Goal: Navigation & Orientation: Understand site structure

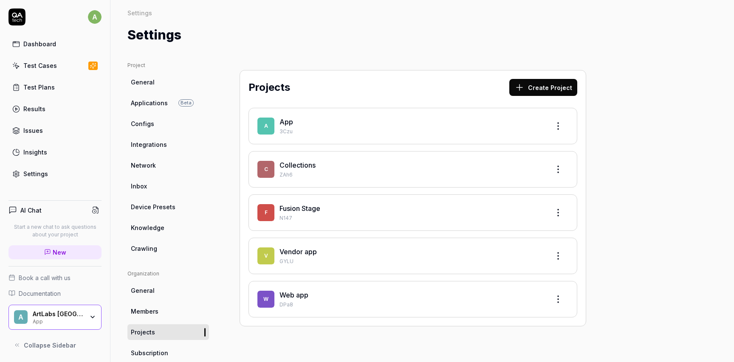
click at [141, 83] on span "General" at bounding box center [143, 82] width 24 height 9
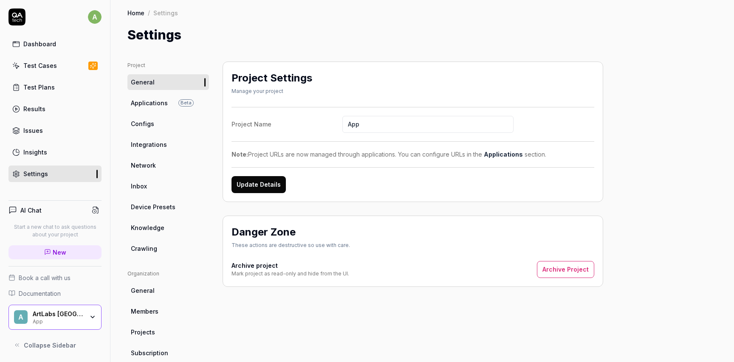
click at [43, 48] on link "Dashboard" at bounding box center [54, 44] width 93 height 17
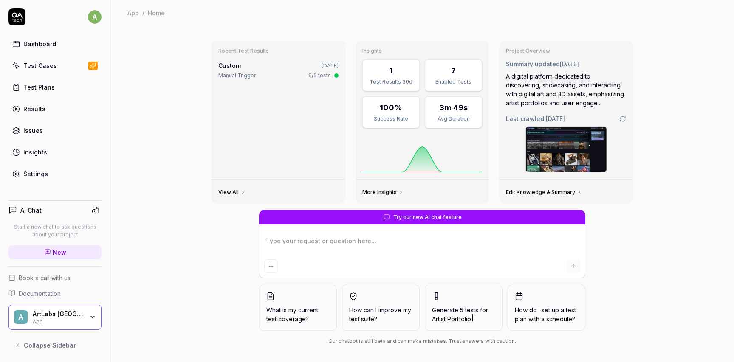
click at [92, 315] on icon "button" at bounding box center [92, 317] width 7 height 7
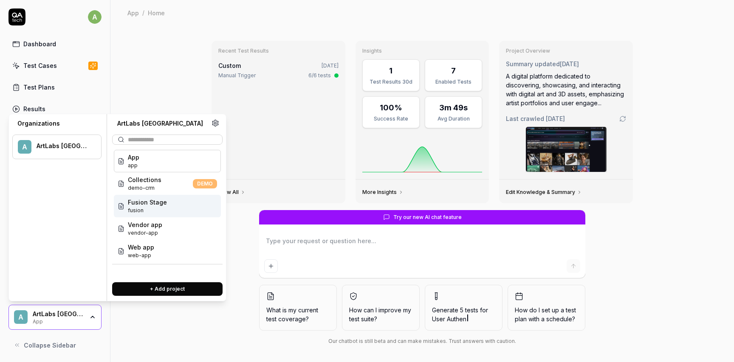
click at [152, 207] on span "fusion" at bounding box center [147, 211] width 39 height 8
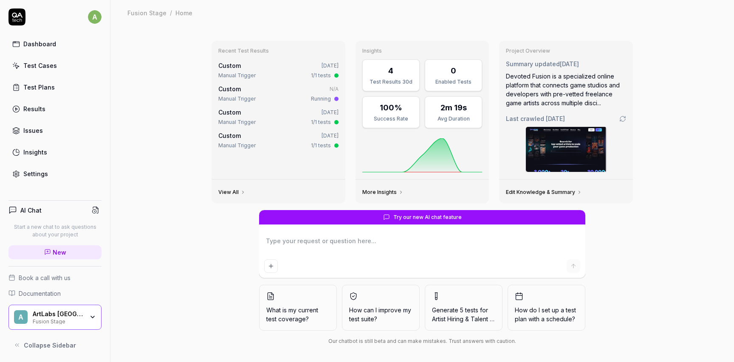
click at [250, 96] on div "Manual Trigger" at bounding box center [236, 99] width 37 height 8
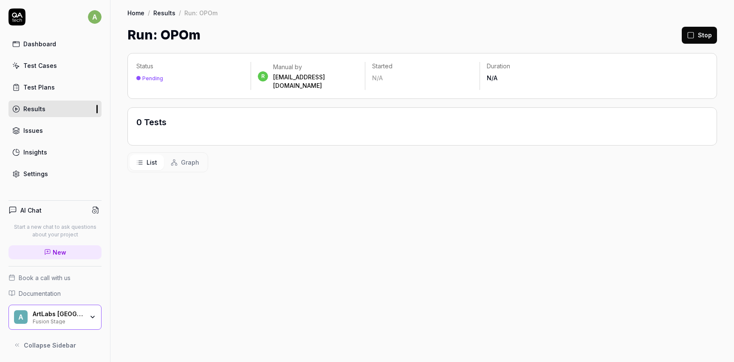
click at [64, 316] on div "ArtLabs [GEOGRAPHIC_DATA]" at bounding box center [58, 314] width 51 height 8
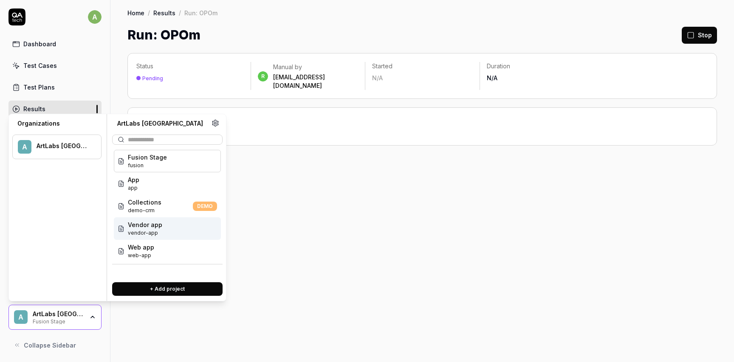
click at [152, 226] on span "Vendor app" at bounding box center [145, 224] width 34 height 9
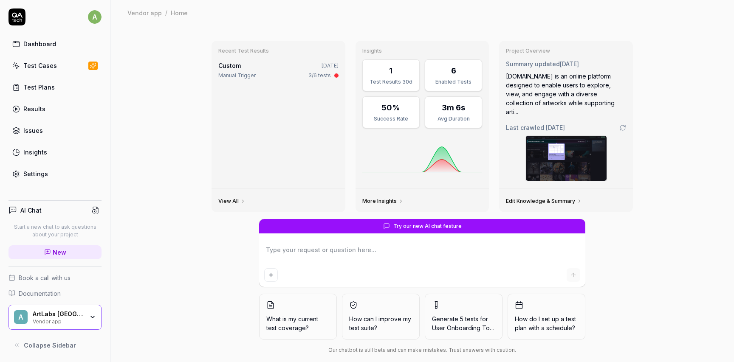
click at [65, 314] on div "ArtLabs [GEOGRAPHIC_DATA]" at bounding box center [58, 314] width 51 height 8
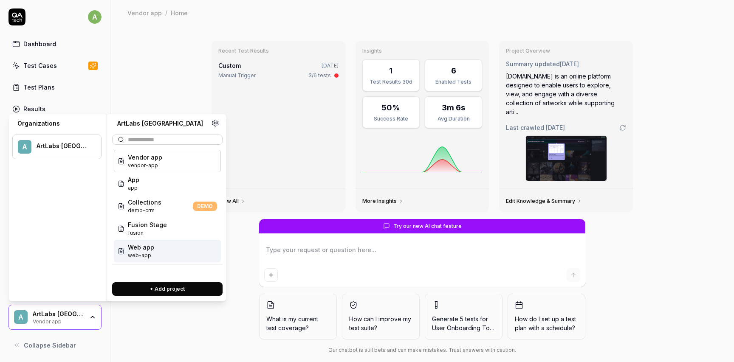
click at [142, 250] on span "Web app" at bounding box center [141, 247] width 26 height 9
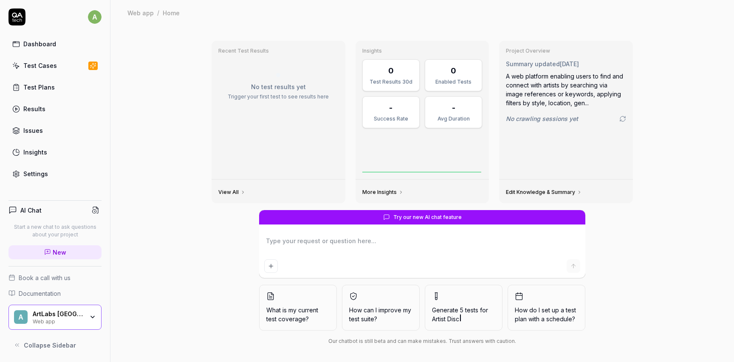
click at [66, 313] on div "ArtLabs [GEOGRAPHIC_DATA]" at bounding box center [58, 314] width 51 height 8
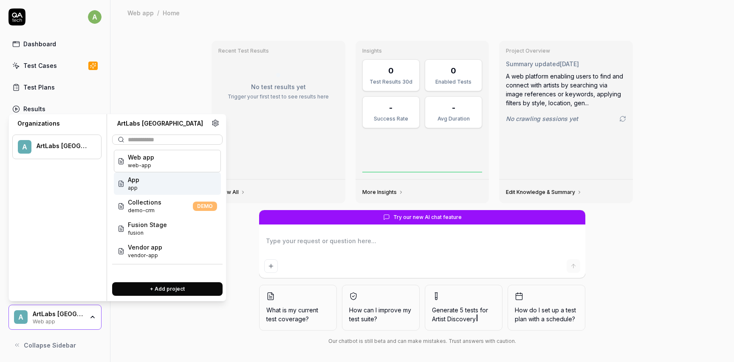
click at [144, 190] on div "App app" at bounding box center [167, 183] width 107 height 23
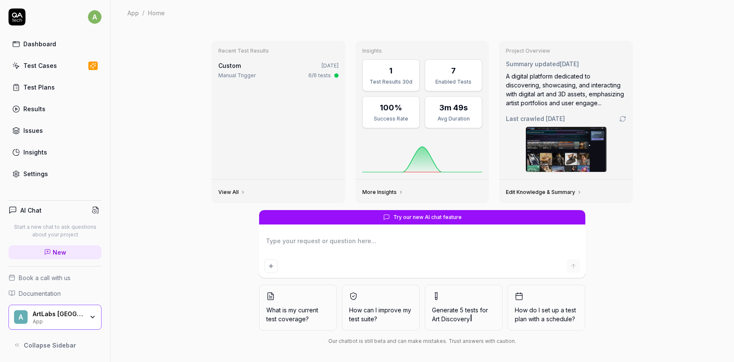
click at [83, 313] on div "ArtLabs [GEOGRAPHIC_DATA]" at bounding box center [58, 314] width 51 height 8
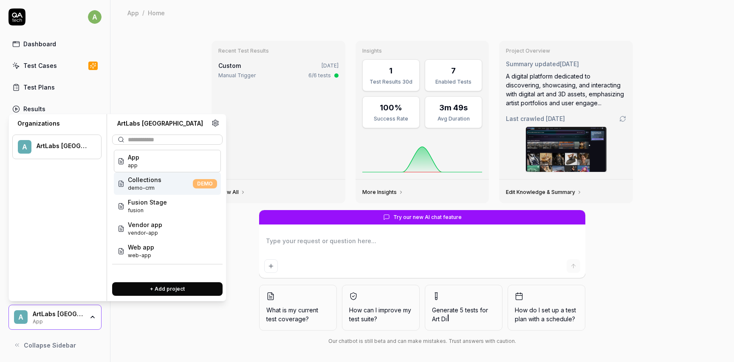
click at [135, 181] on span "Collections" at bounding box center [145, 179] width 34 height 9
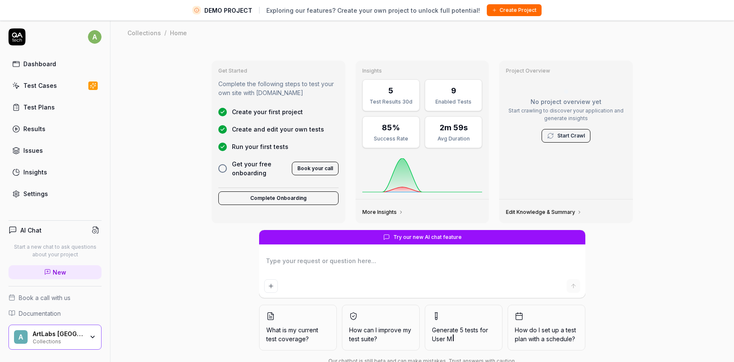
click at [260, 193] on button "Complete Onboarding" at bounding box center [278, 199] width 120 height 14
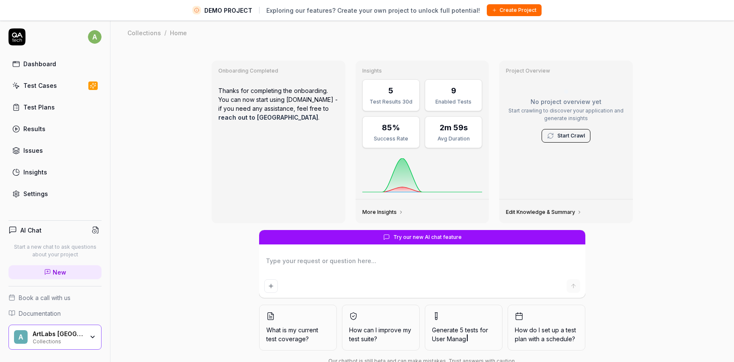
type textarea "*"
